Goal: Information Seeking & Learning: Find contact information

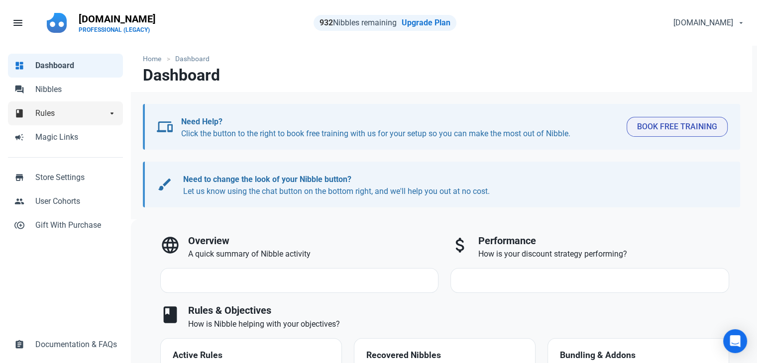
select select "7d"
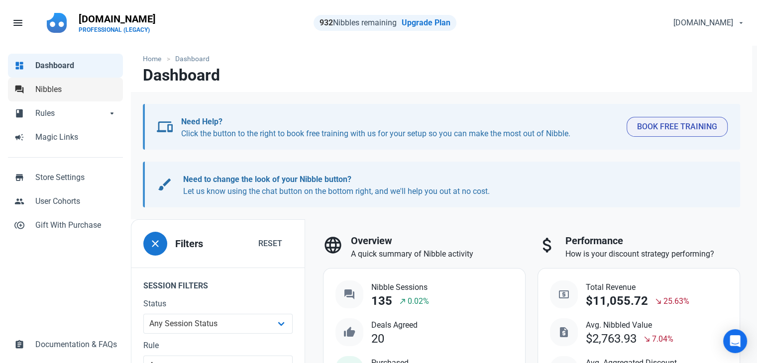
click at [68, 94] on span "Nibbles" at bounding box center [76, 90] width 82 height 12
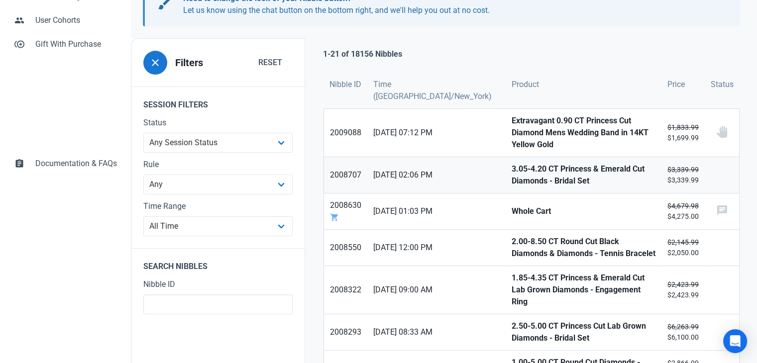
scroll to position [199, 0]
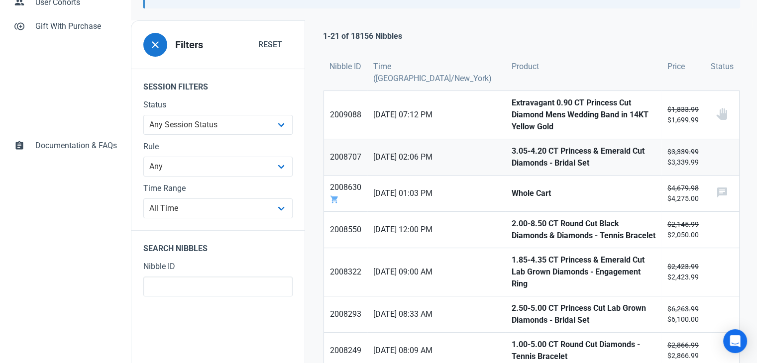
click at [511, 145] on strong "3.05-4.20 CT Princess & Emerald Cut Diamonds - Bridal Set" at bounding box center [583, 157] width 144 height 24
click at [511, 188] on strong "Whole Cart" at bounding box center [583, 194] width 144 height 12
click at [511, 218] on strong "2.00-8.50 CT Round Cut Black Diamonds & Diamonds - Tennis Bracelet" at bounding box center [583, 230] width 144 height 24
click at [505, 255] on link "1.85-4.35 CT Princess & Emerald Cut Lab Grown Diamonds - Engagement Ring" at bounding box center [583, 272] width 156 height 48
click at [511, 302] on strong "2.50-5.00 CT Princess Cut Lab Grown Diamonds - Bridal Set" at bounding box center [583, 314] width 144 height 24
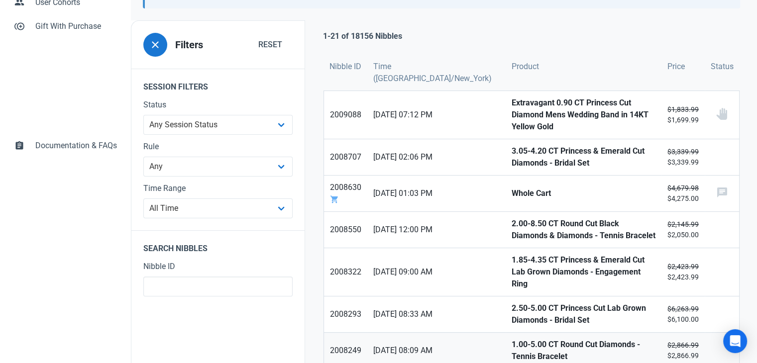
click at [511, 339] on strong "1.00-5.00 CT Round Cut Diamonds - Tennis Bracelet" at bounding box center [583, 351] width 144 height 24
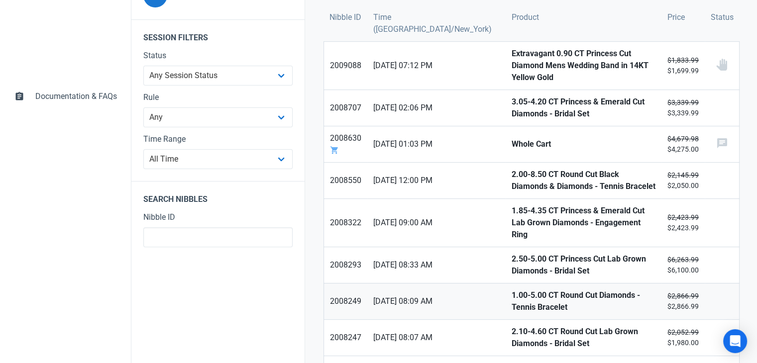
scroll to position [299, 0]
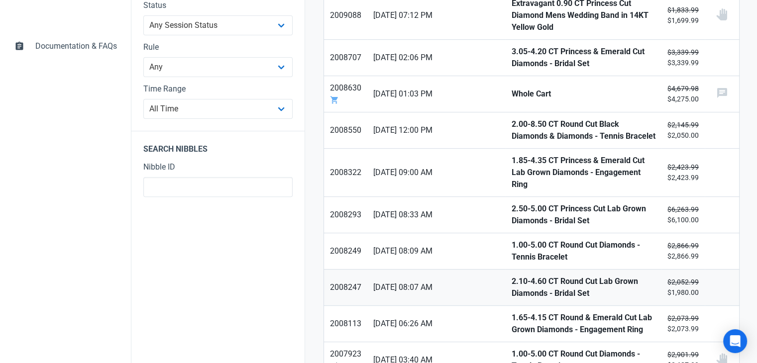
click at [511, 276] on strong "2.10-4.60 CT Round Cut Lab Grown Diamonds - Bridal Set" at bounding box center [583, 288] width 144 height 24
click at [511, 312] on strong "1.65-4.15 CT Round & Emerald Cut Lab Grown Diamonds - Engagement Ring" at bounding box center [583, 324] width 144 height 24
click at [511, 348] on strong "1.00-5.00 CT Round Cut Diamonds - Tennis Bracelet" at bounding box center [583, 360] width 144 height 24
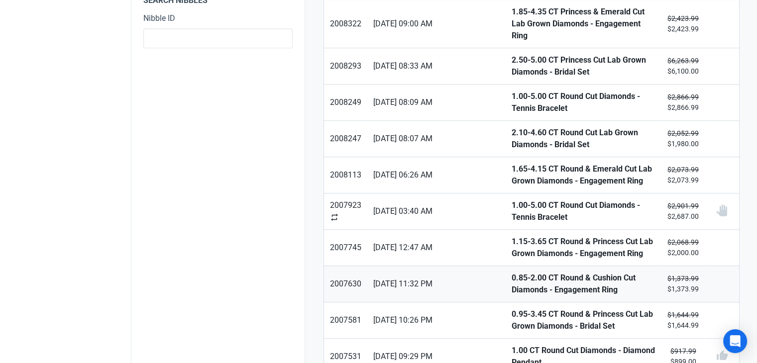
scroll to position [448, 0]
drag, startPoint x: 491, startPoint y: 221, endPoint x: 485, endPoint y: 246, distance: 26.1
click at [511, 235] on strong "1.15-3.65 CT Round & Princess Cut Lab Grown Diamonds - Engagement Ring" at bounding box center [583, 247] width 144 height 24
click at [511, 272] on strong "0.85-2.00 CT Round & Cushion Cut Diamonds - Engagement Ring" at bounding box center [583, 284] width 144 height 24
click at [511, 308] on strong "0.95-3.45 CT Round & Princess Cut Lab Grown Diamonds - Bridal Set" at bounding box center [583, 320] width 144 height 24
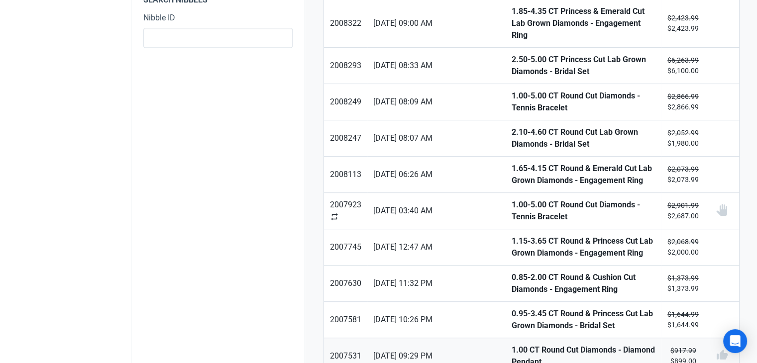
click at [511, 344] on strong "1.00 CT Round Cut Diamonds - Diamond Pendant" at bounding box center [583, 356] width 144 height 24
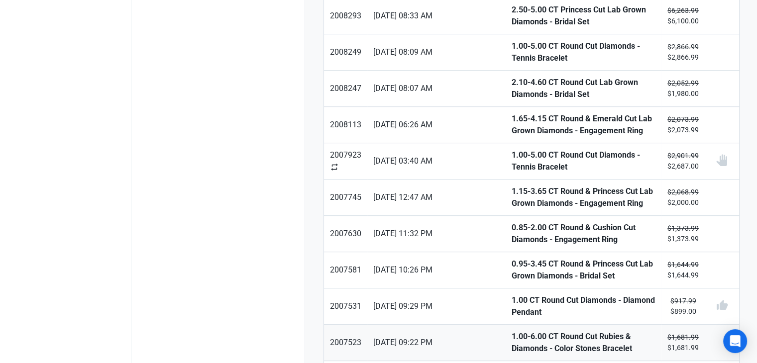
click at [511, 331] on strong "1.00-6.00 CT Round Cut Rubies & Diamonds - Color Stones Bracelet" at bounding box center [583, 343] width 144 height 24
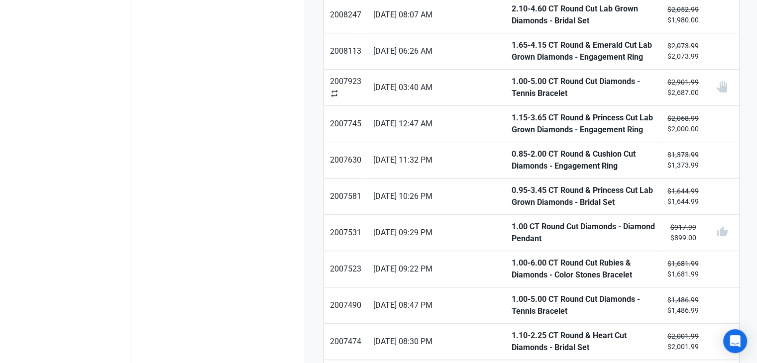
scroll to position [597, 0]
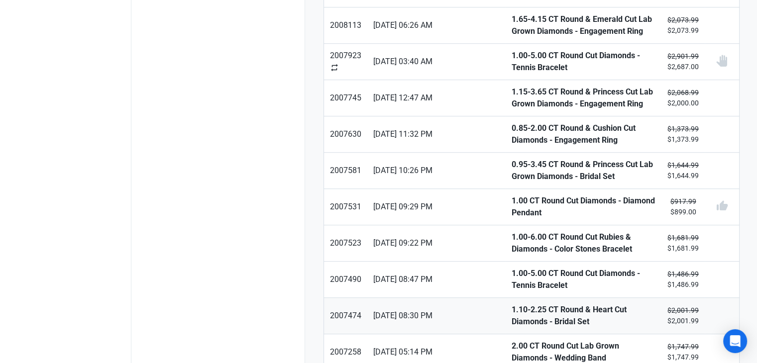
drag, startPoint x: 497, startPoint y: 278, endPoint x: 497, endPoint y: 292, distance: 13.4
click at [511, 304] on strong "1.10-2.25 CT Round & Heart Cut Diamonds - Bridal Set" at bounding box center [583, 316] width 144 height 24
click at [511, 340] on strong "2.00 CT Round Cut Lab Grown Diamonds - Wedding Band" at bounding box center [583, 352] width 144 height 24
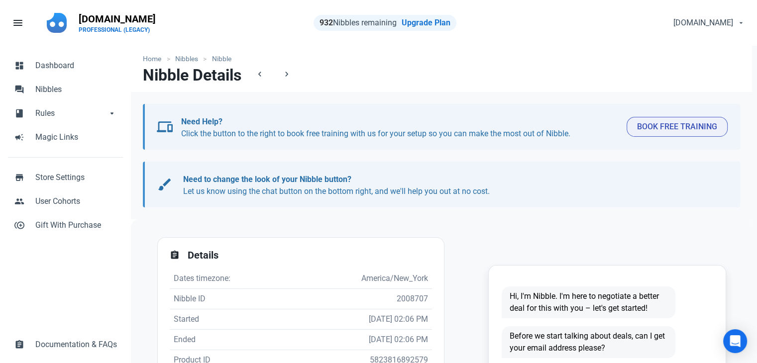
scroll to position [199, 0]
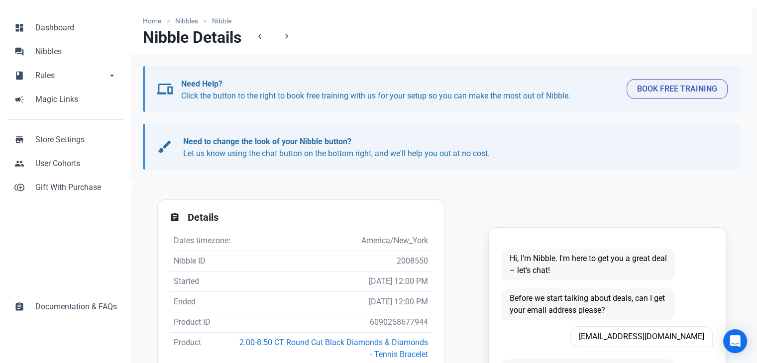
scroll to position [149, 0]
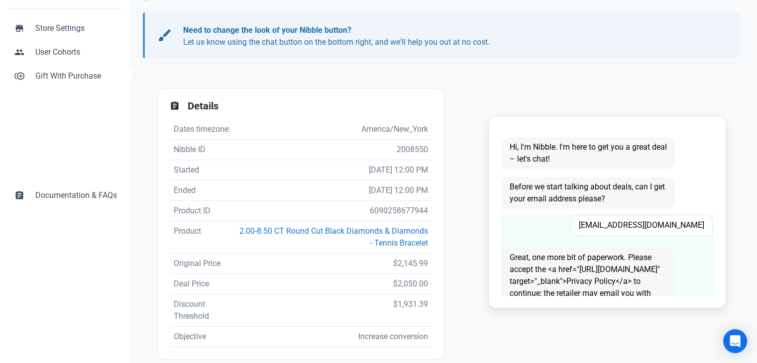
click at [661, 234] on span "sv1227@nyu.edu" at bounding box center [641, 225] width 142 height 21
click at [663, 228] on span "sv1227@nyu.edu" at bounding box center [641, 225] width 142 height 21
click at [663, 227] on span "sv1227@nyu.edu" at bounding box center [641, 225] width 142 height 21
copy span "sv1227@nyu.edu"
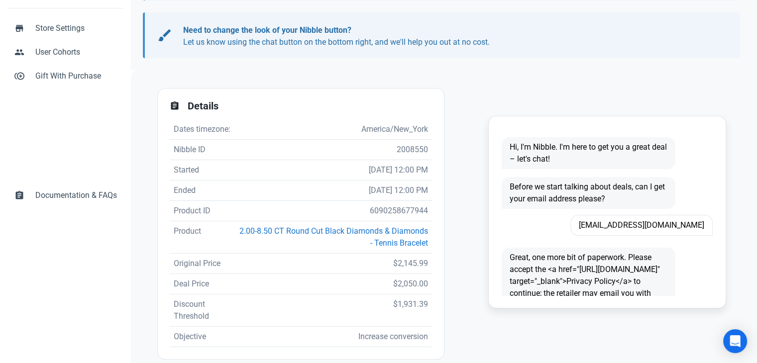
click at [404, 221] on td "6090258677944" at bounding box center [333, 211] width 197 height 20
copy td "6090258677944"
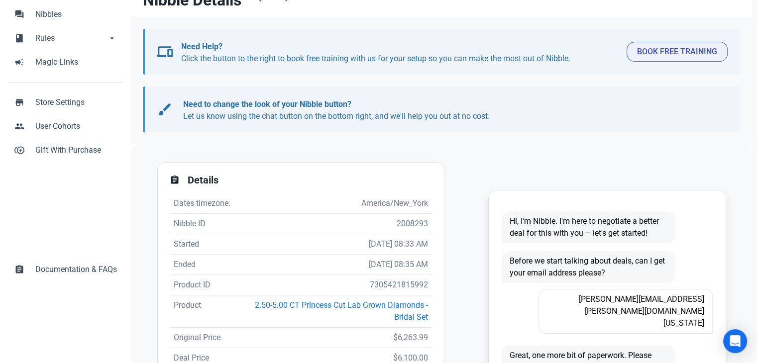
scroll to position [149, 0]
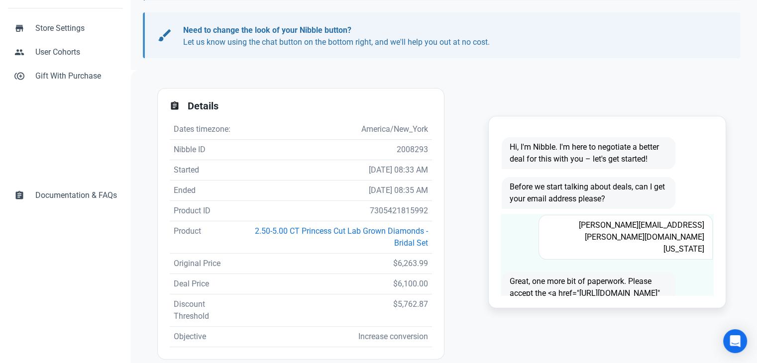
click at [643, 225] on span "Rodney.Jones@dbhds.virginia.gov" at bounding box center [625, 237] width 174 height 45
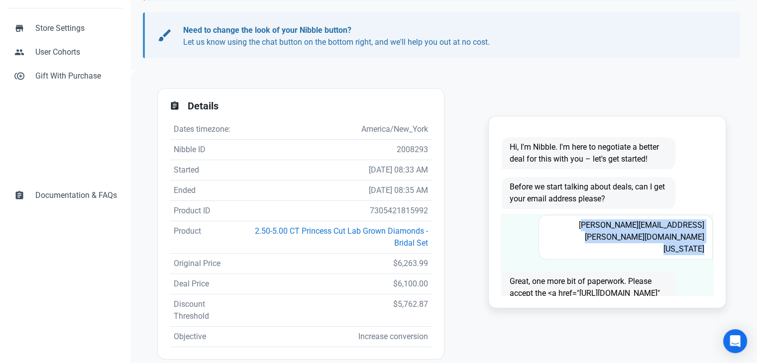
click at [643, 225] on span "Rodney.Jones@dbhds.virginia.gov" at bounding box center [625, 237] width 174 height 45
copy span "Rodney.Jones@dbhds.virginia.gov"
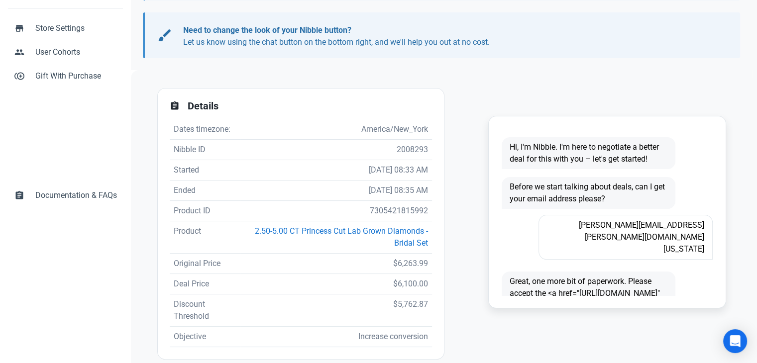
click at [382, 208] on td "7305421815992" at bounding box center [336, 211] width 192 height 20
copy td "7305421815992"
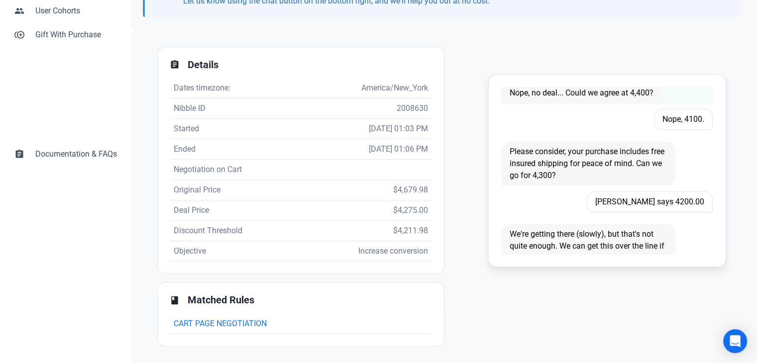
scroll to position [153, 0]
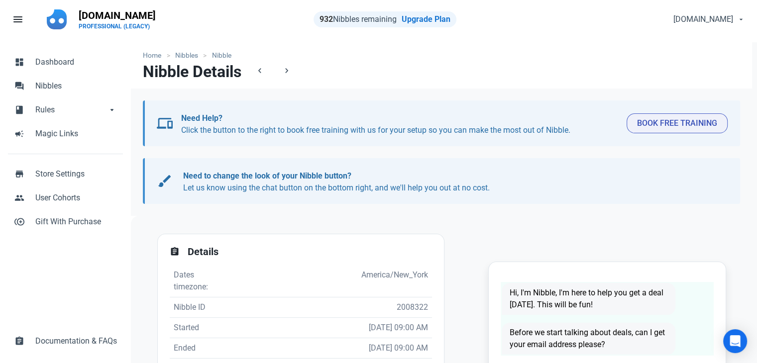
scroll to position [199, 0]
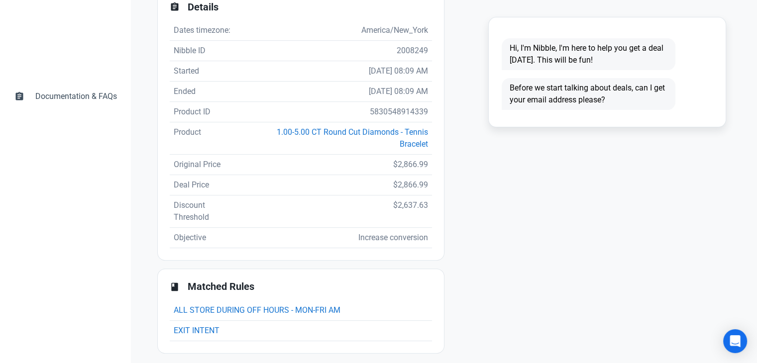
scroll to position [249, 0]
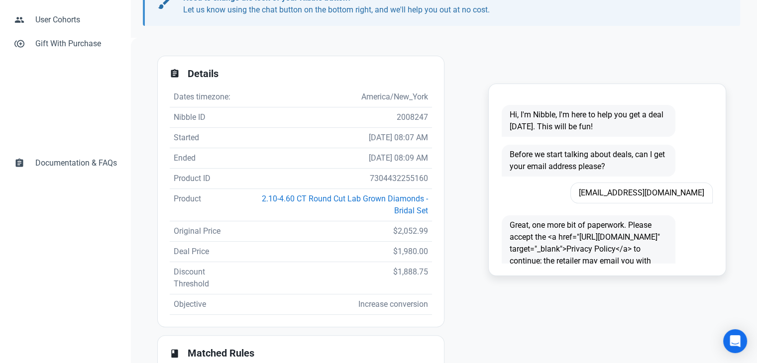
scroll to position [199, 0]
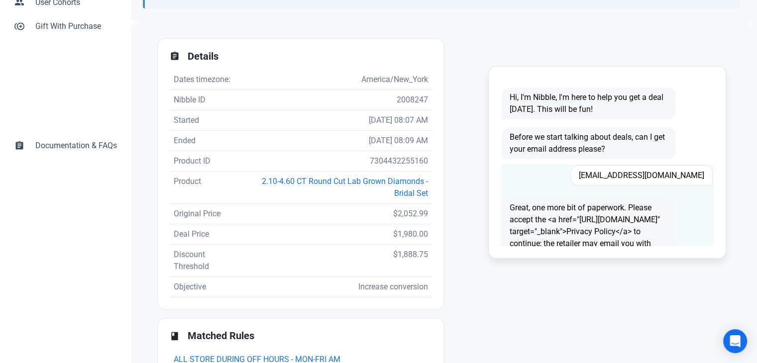
click at [691, 180] on span "[EMAIL_ADDRESS][DOMAIN_NAME]" at bounding box center [641, 175] width 142 height 21
click at [690, 180] on span "[EMAIL_ADDRESS][DOMAIN_NAME]" at bounding box center [641, 175] width 142 height 21
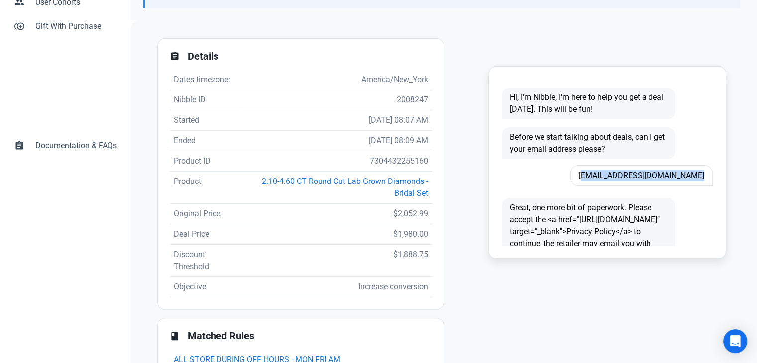
copy span "[EMAIL_ADDRESS][DOMAIN_NAME]"
click at [400, 158] on td "7304432255160" at bounding box center [336, 161] width 191 height 20
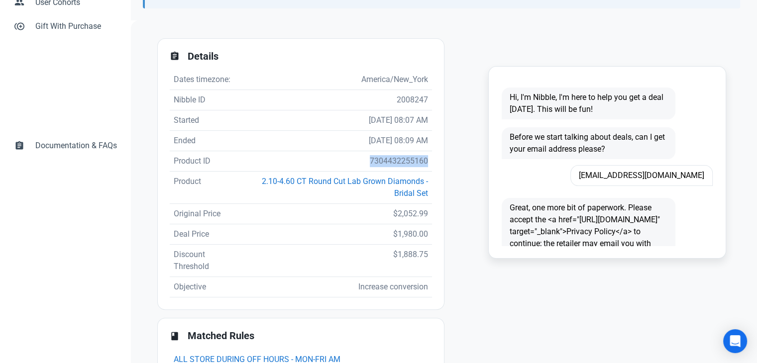
click at [400, 158] on td "7304432255160" at bounding box center [336, 161] width 191 height 20
copy td "7304432255160"
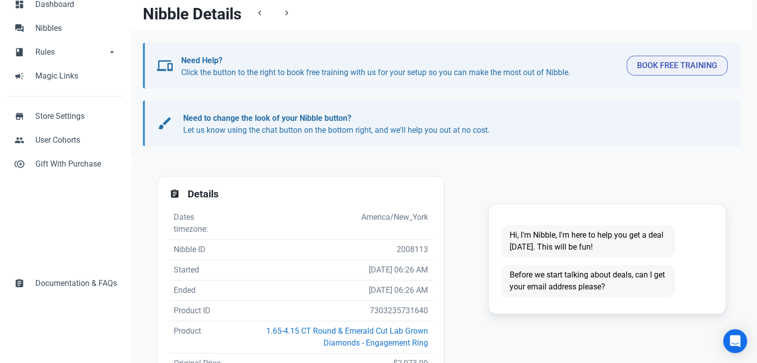
scroll to position [149, 0]
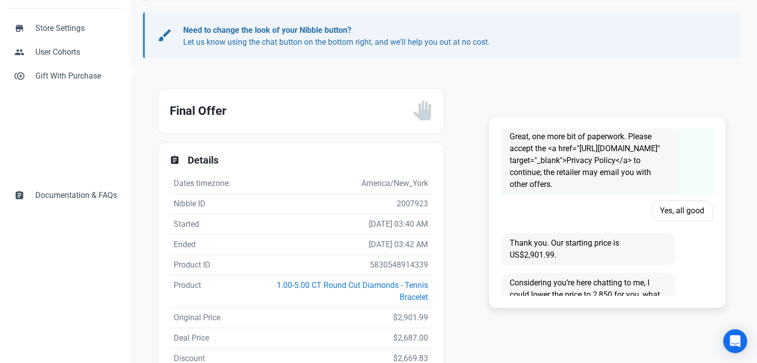
scroll to position [100, 0]
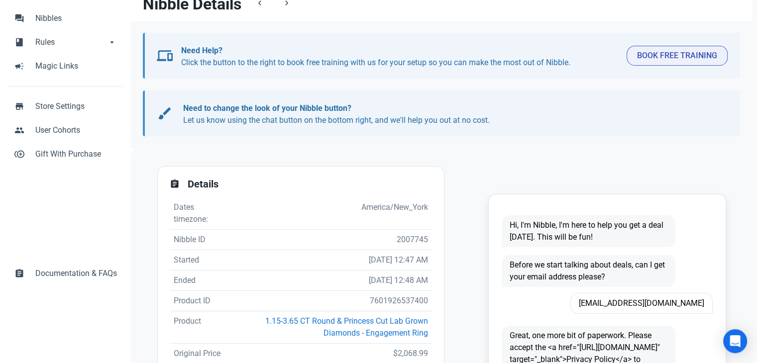
scroll to position [199, 0]
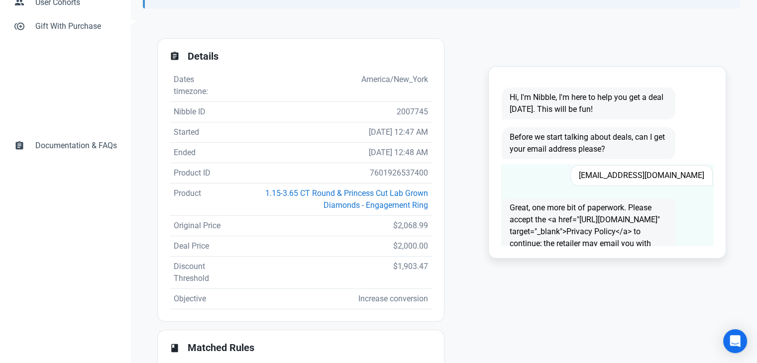
click at [624, 178] on span "[EMAIL_ADDRESS][DOMAIN_NAME]" at bounding box center [641, 175] width 142 height 21
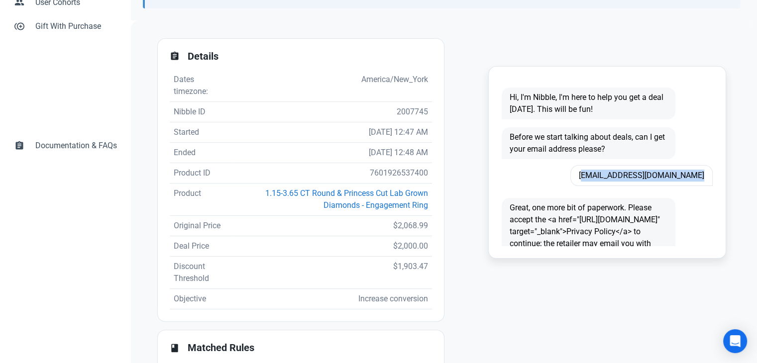
copy span "[EMAIL_ADDRESS][DOMAIN_NAME]"
click at [387, 176] on td "7601926537400" at bounding box center [332, 173] width 199 height 20
copy td "7601926537400"
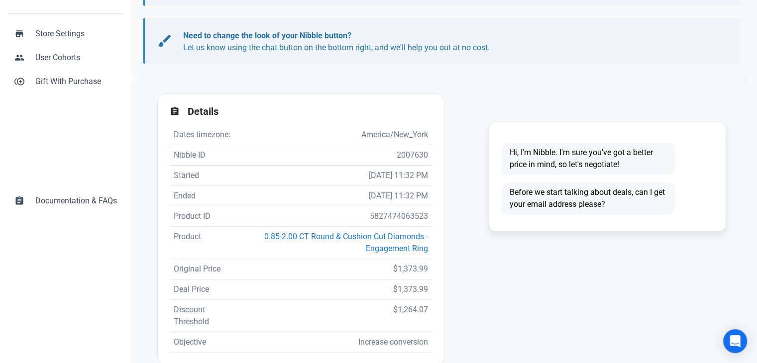
scroll to position [249, 0]
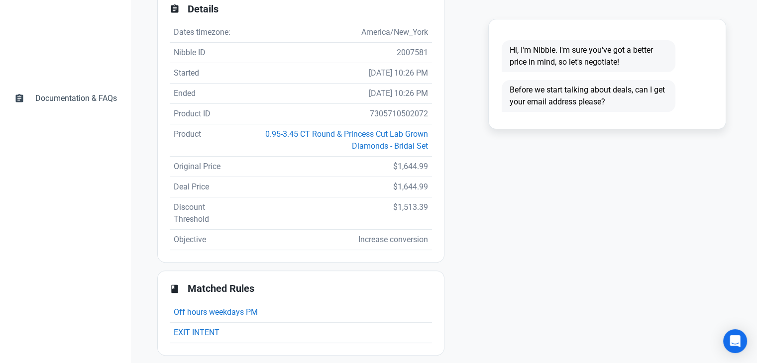
scroll to position [249, 0]
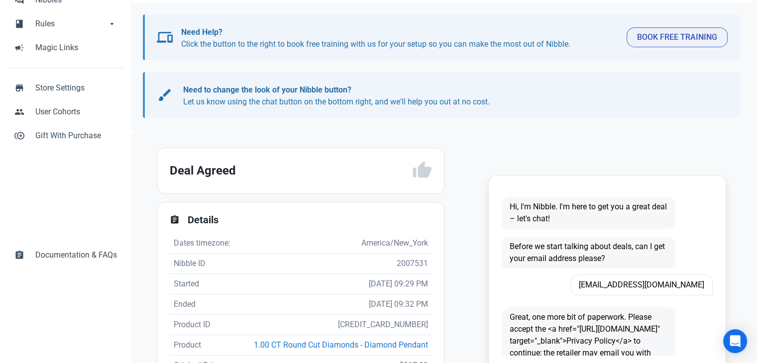
scroll to position [149, 0]
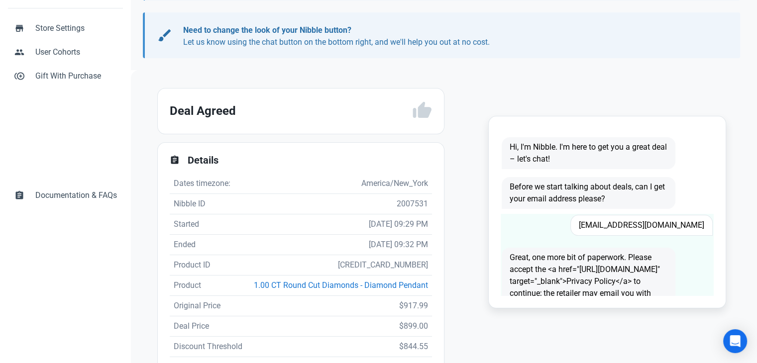
click at [633, 228] on span "[EMAIL_ADDRESS][DOMAIN_NAME]" at bounding box center [641, 225] width 142 height 21
copy span "[EMAIL_ADDRESS][DOMAIN_NAME]"
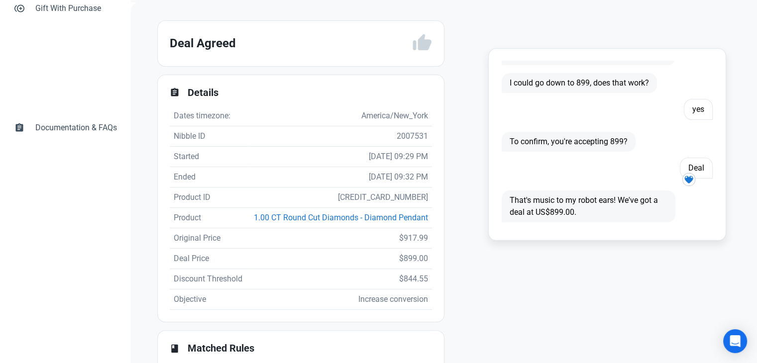
scroll to position [299, 0]
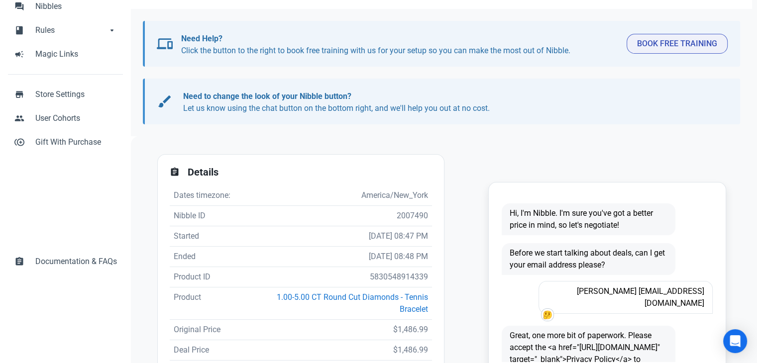
scroll to position [199, 0]
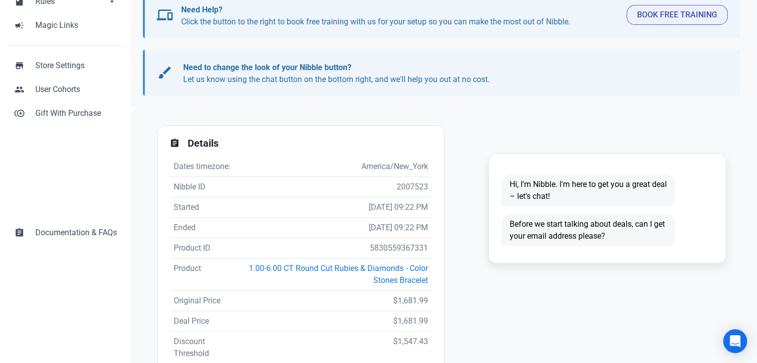
scroll to position [149, 0]
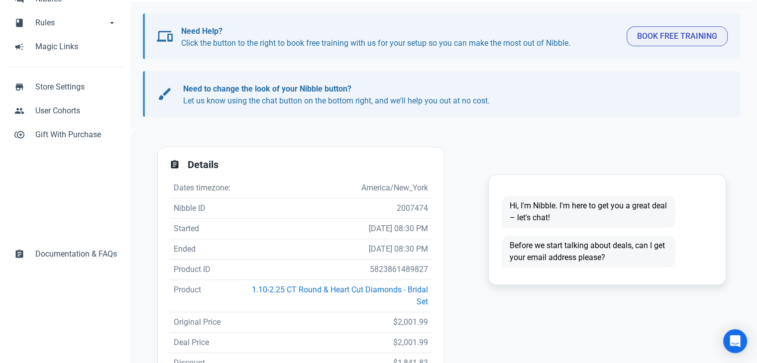
scroll to position [199, 0]
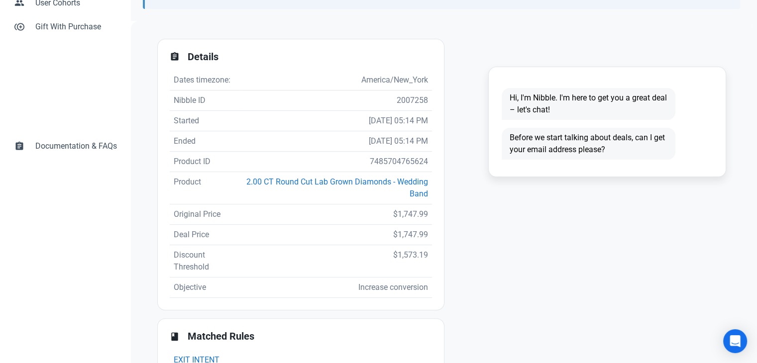
scroll to position [199, 0]
